Goal: Task Accomplishment & Management: Use online tool/utility

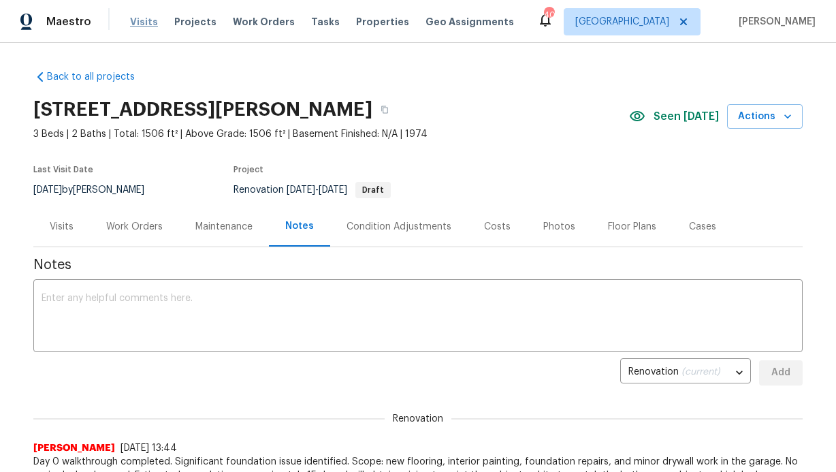
click at [133, 20] on span "Visits" at bounding box center [144, 22] width 28 height 14
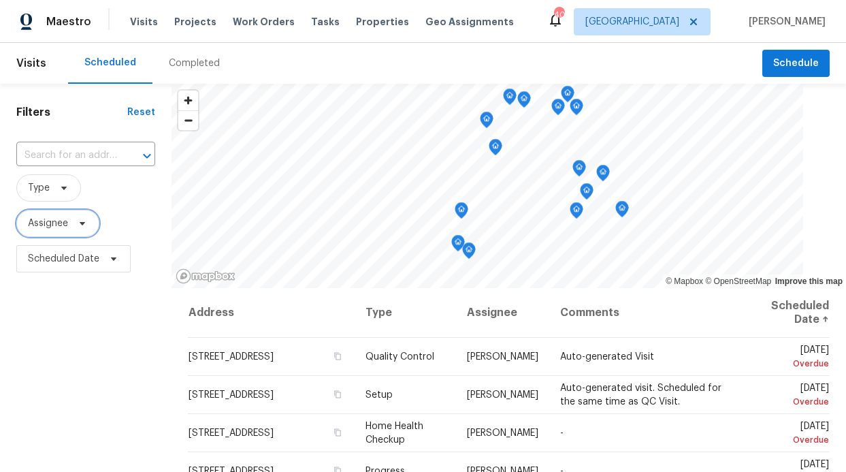
click at [59, 223] on span "Assignee" at bounding box center [48, 223] width 40 height 14
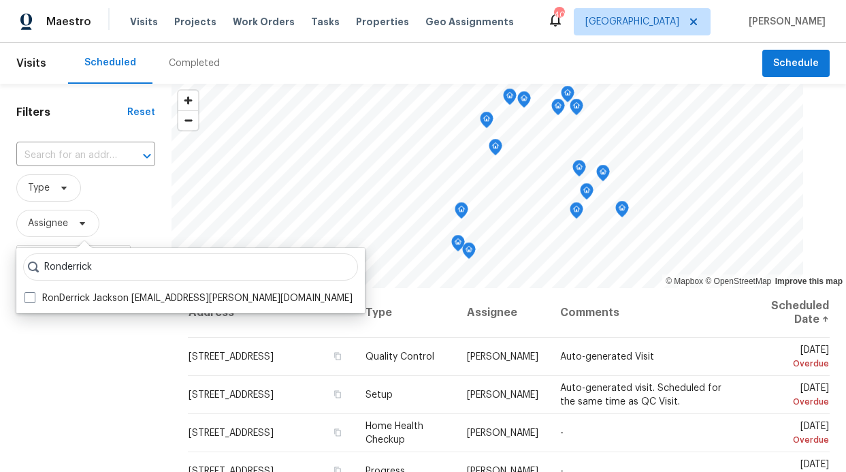
type input "Ronderrick"
click at [88, 308] on div "Ronderrick RonDerrick Jackson [EMAIL_ADDRESS][PERSON_NAME][DOMAIN_NAME]" at bounding box center [190, 280] width 348 height 65
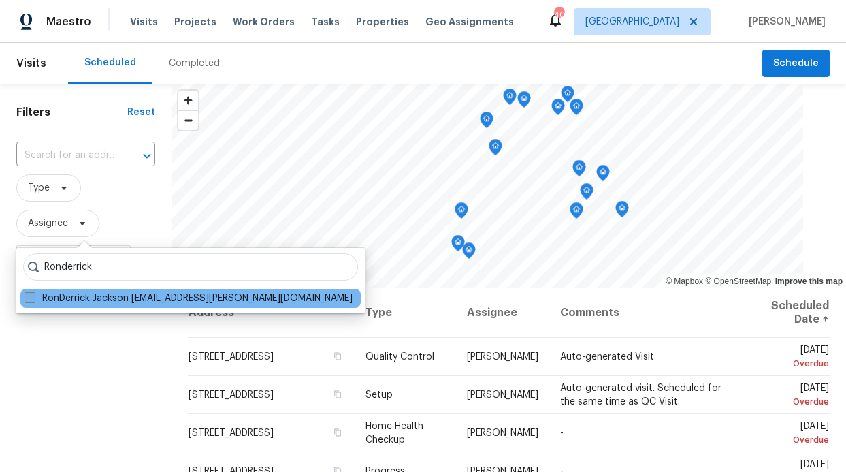
click at [97, 295] on label "RonDerrick Jackson [EMAIL_ADDRESS][PERSON_NAME][DOMAIN_NAME]" at bounding box center [189, 298] width 328 height 14
click at [33, 295] on input "RonDerrick Jackson [EMAIL_ADDRESS][PERSON_NAME][DOMAIN_NAME]" at bounding box center [29, 295] width 9 height 9
checkbox input "true"
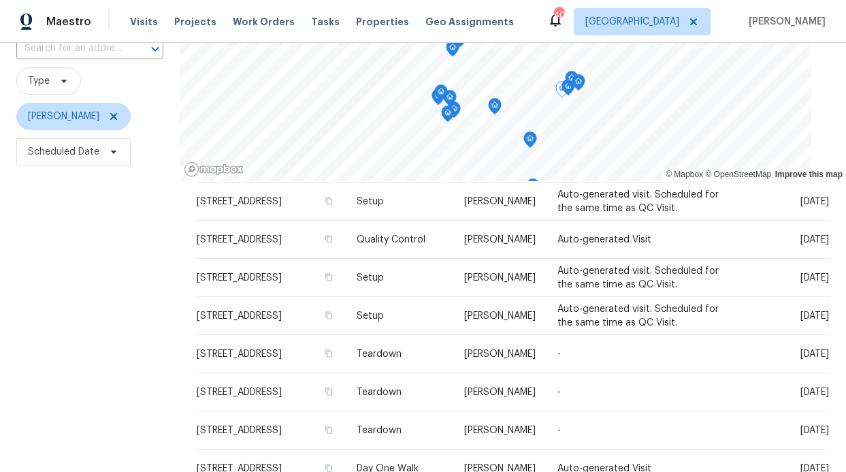
scroll to position [258, 0]
